Goal: Transaction & Acquisition: Subscribe to service/newsletter

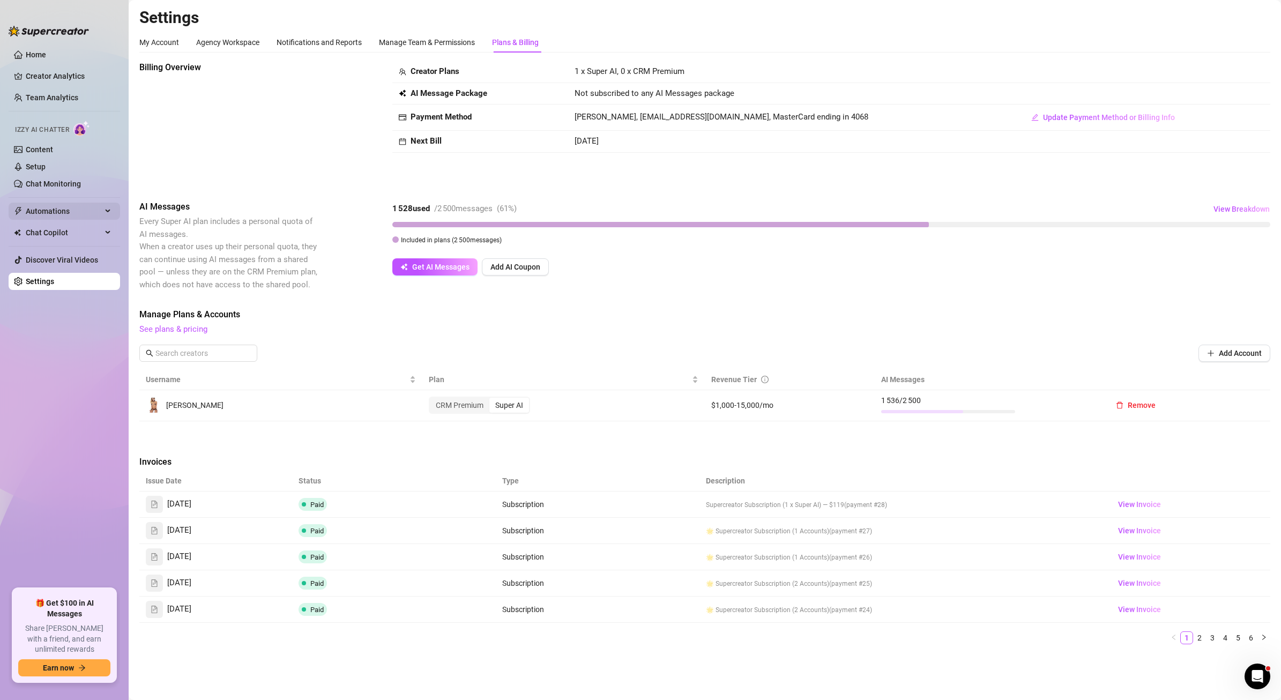
scroll to position [2, 0]
click at [463, 35] on div "Manage Team & Permissions" at bounding box center [427, 40] width 96 height 12
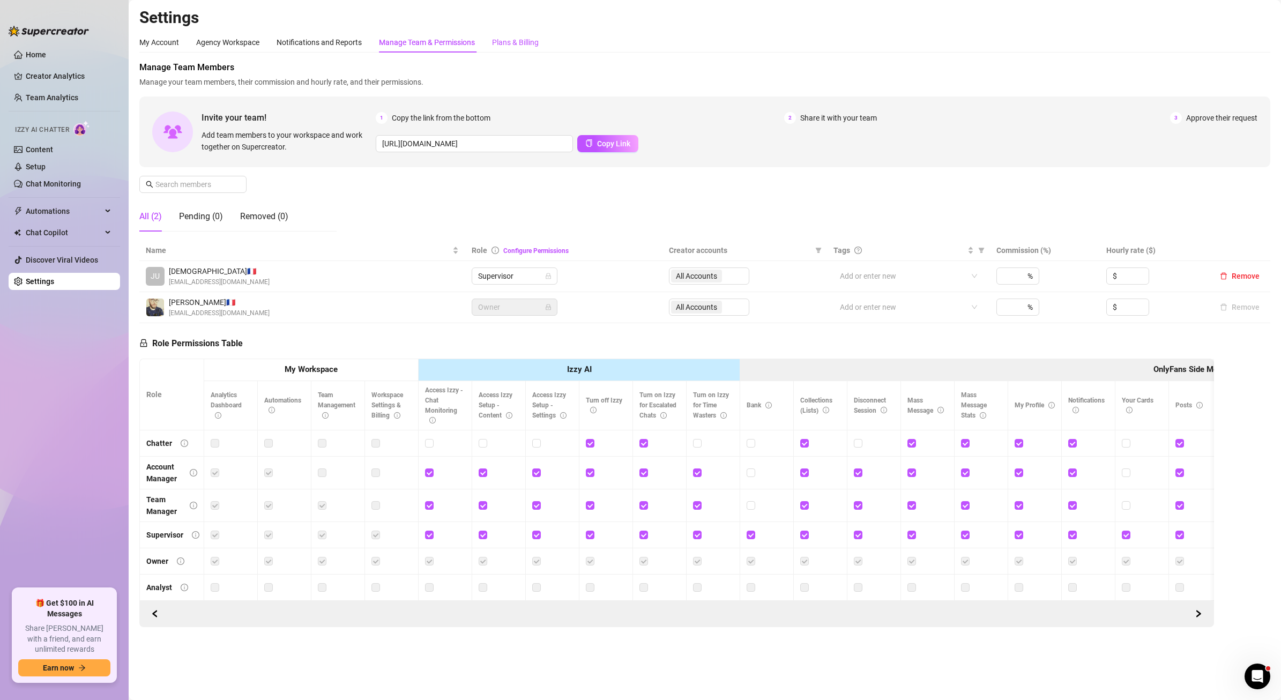
click at [510, 39] on div "Plans & Billing" at bounding box center [515, 42] width 47 height 12
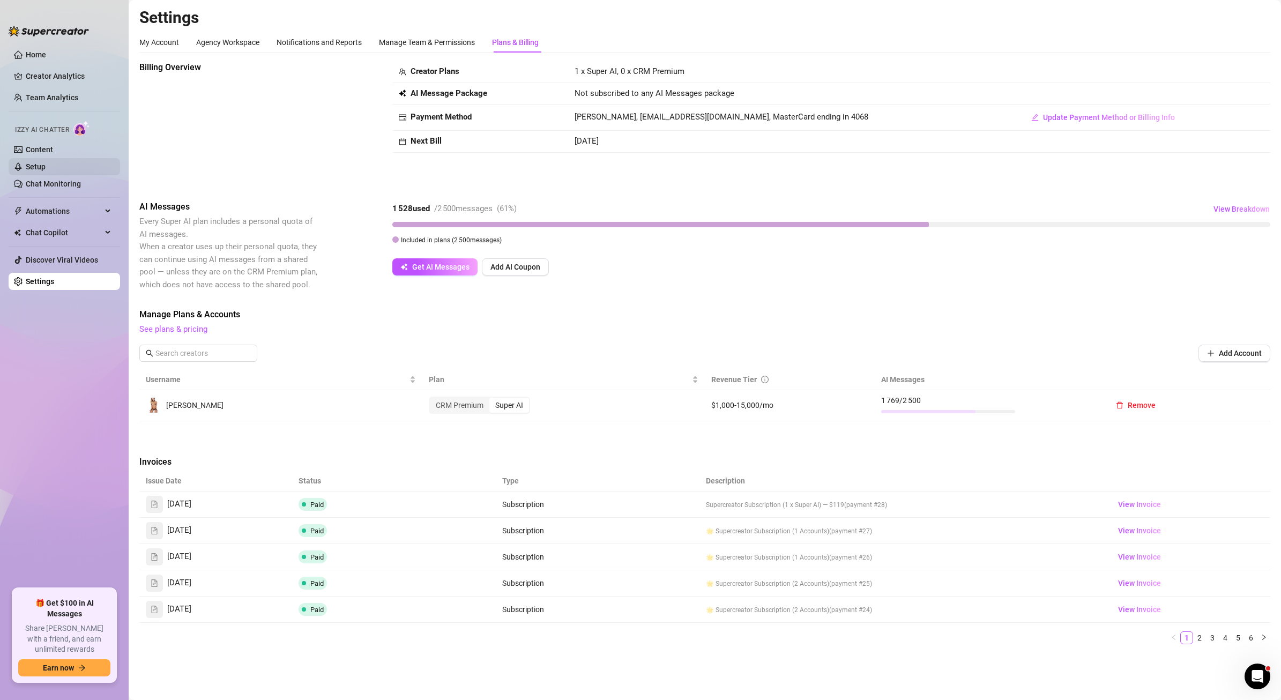
click at [37, 167] on link "Setup" at bounding box center [36, 166] width 20 height 9
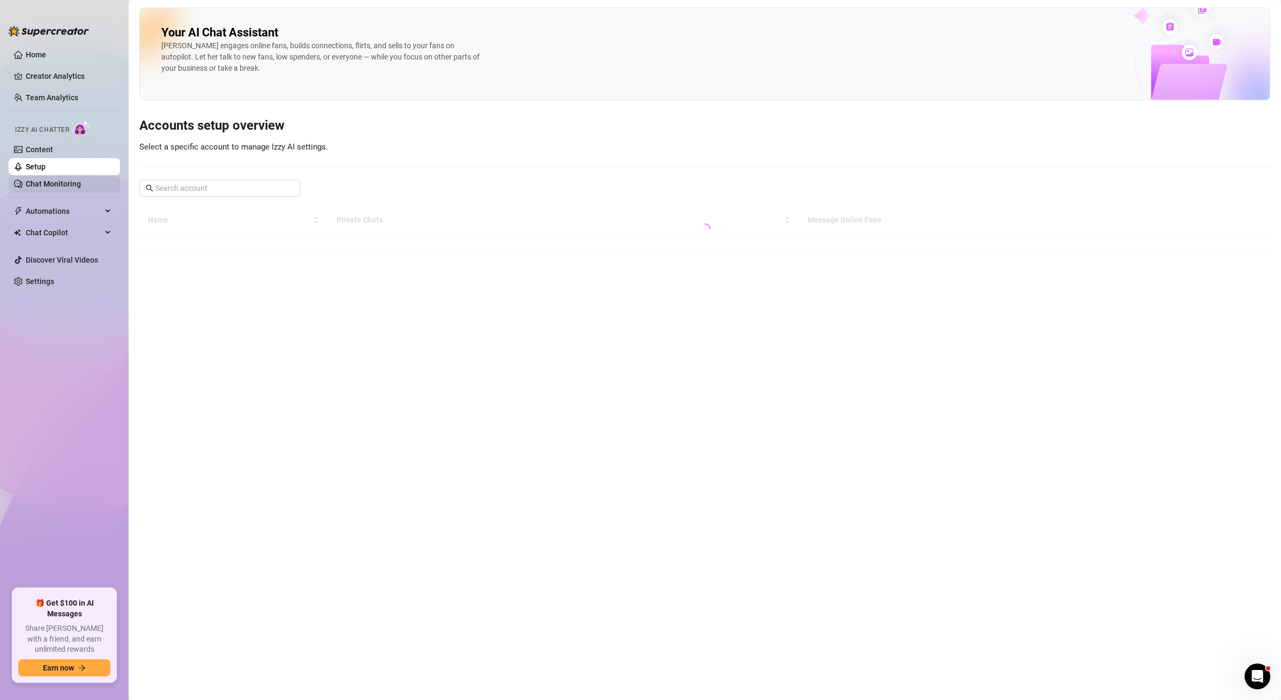
click at [47, 185] on link "Chat Monitoring" at bounding box center [53, 184] width 55 height 9
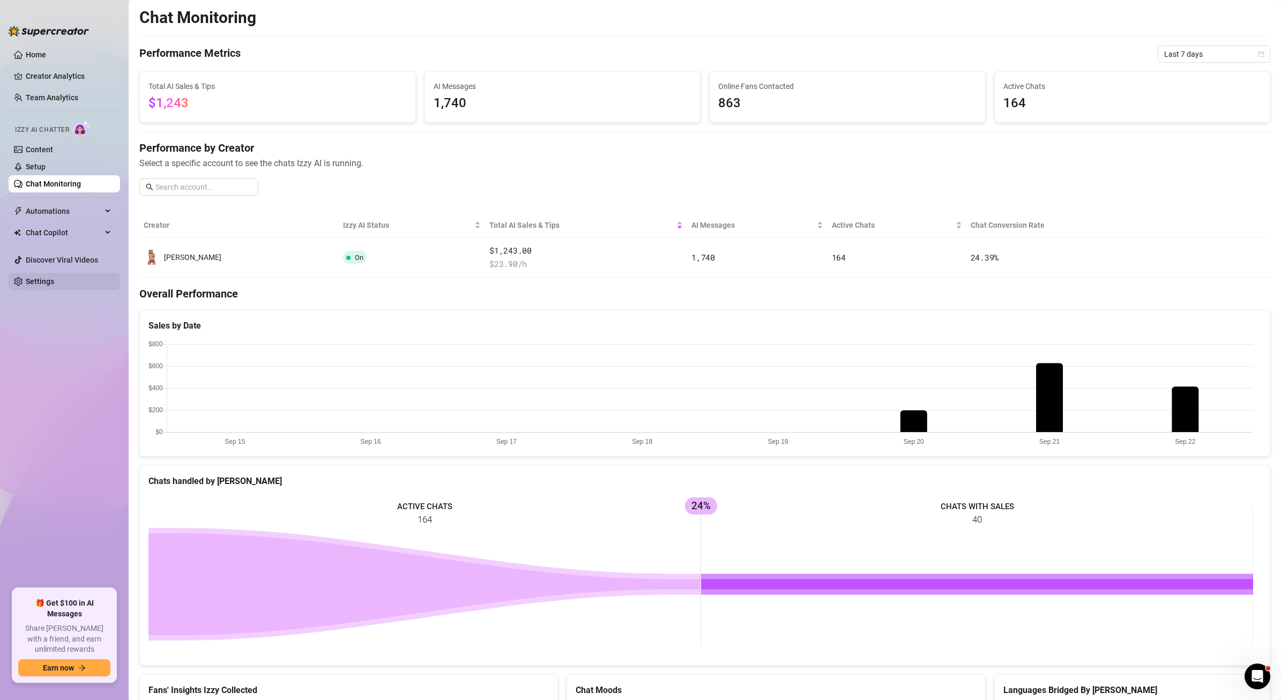
click at [51, 282] on link "Settings" at bounding box center [40, 281] width 28 height 9
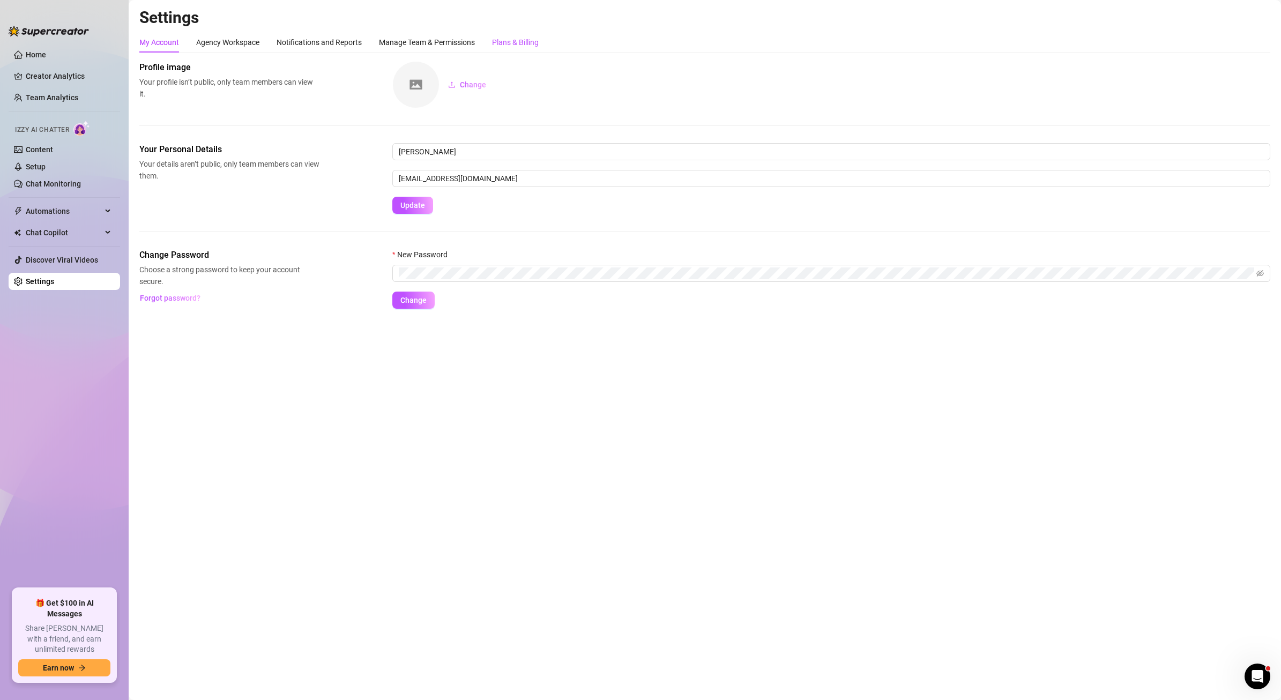
click at [512, 41] on div "Plans & Billing" at bounding box center [515, 42] width 47 height 12
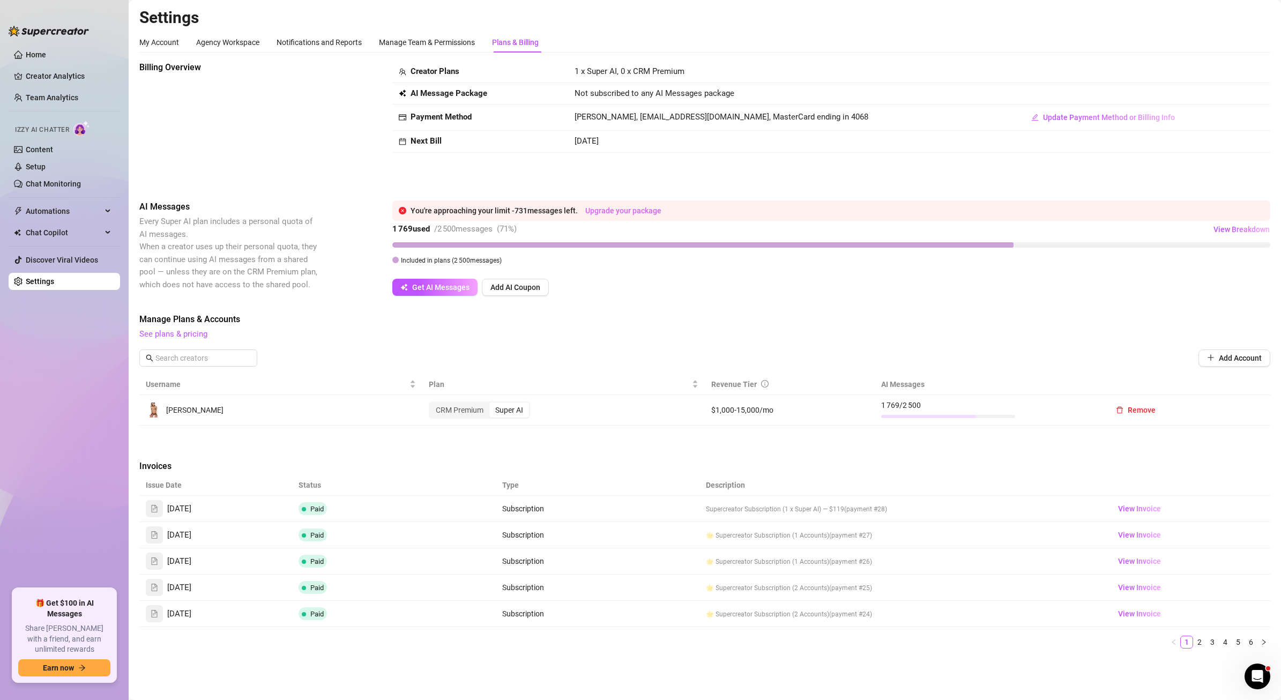
click at [614, 207] on link "Upgrade your package" at bounding box center [623, 210] width 76 height 9
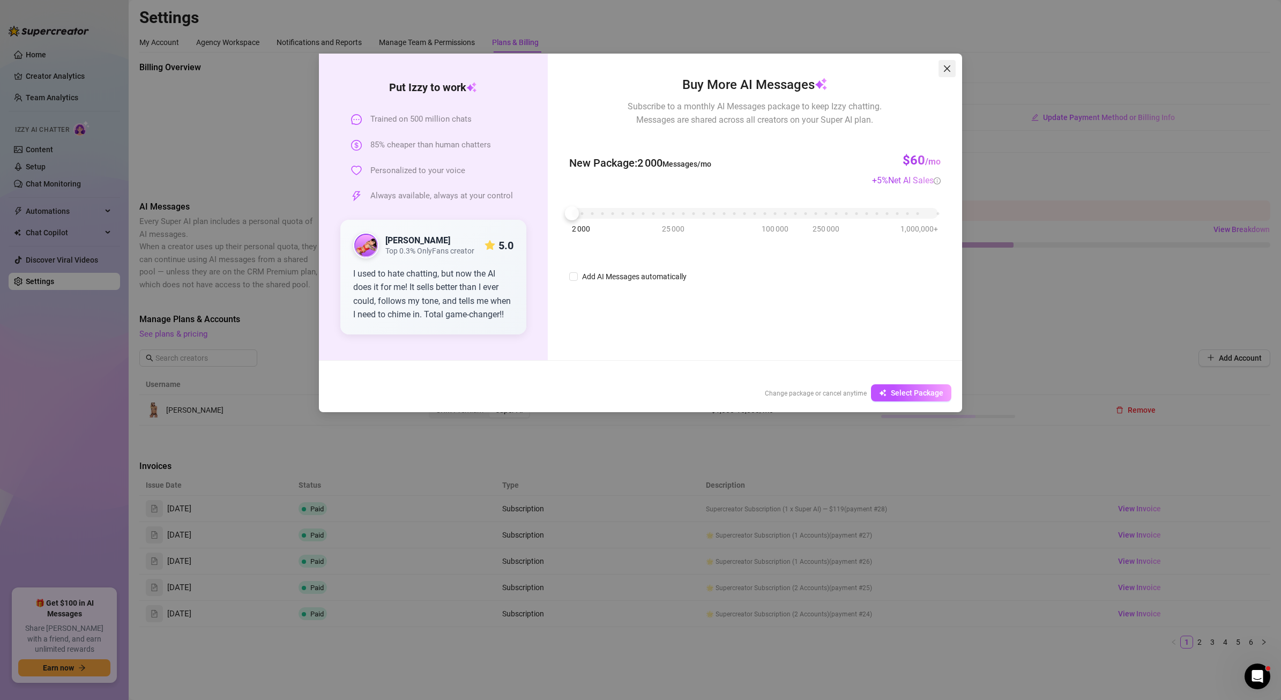
click at [945, 65] on icon "close" at bounding box center [947, 68] width 9 height 9
